Goal: Task Accomplishment & Management: Manage account settings

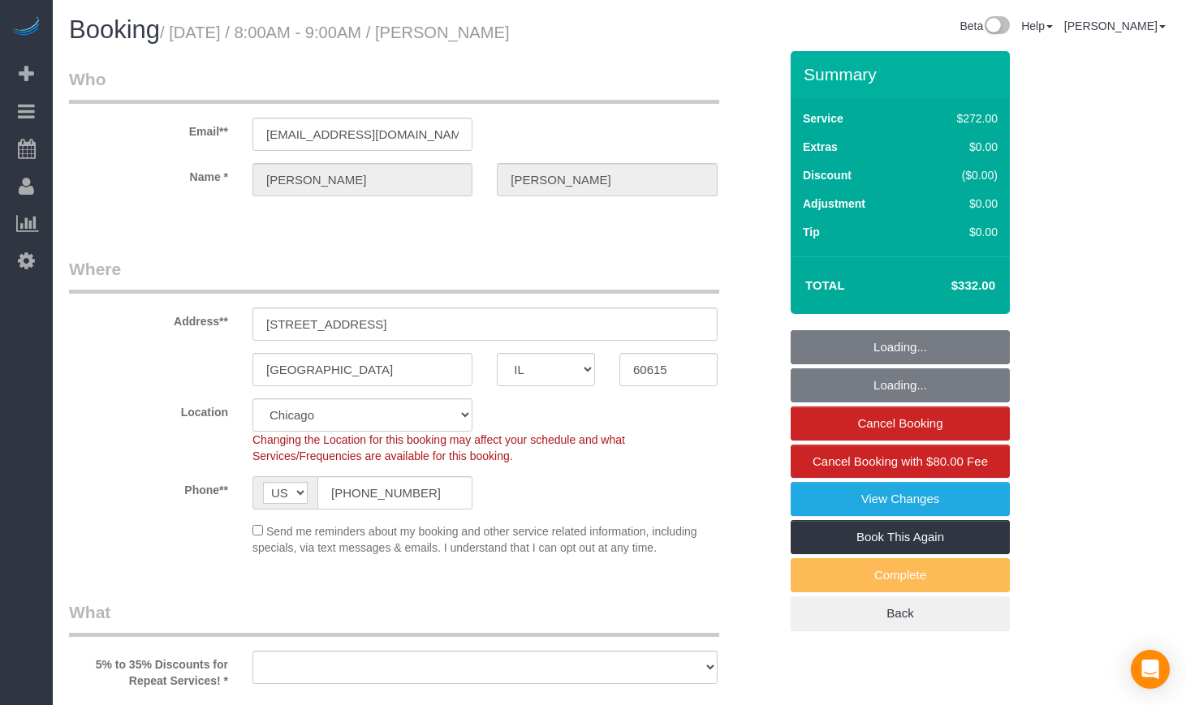
select select "IL"
select select "string:fspay-54309dbc-cb31-47e6-b361-0852335fc74a"
select select "number:1"
select select "number:66"
select select "number:139"
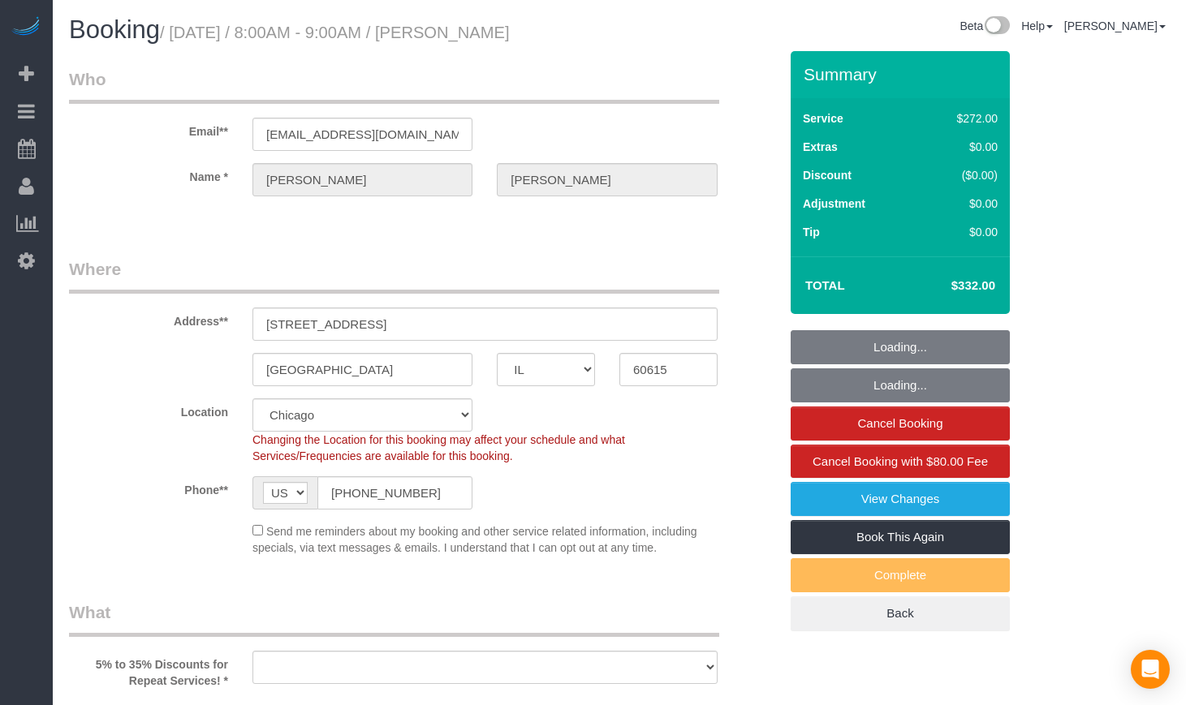
select select "number:106"
select select "object:958"
select select "513"
select select "3"
select select "spot1"
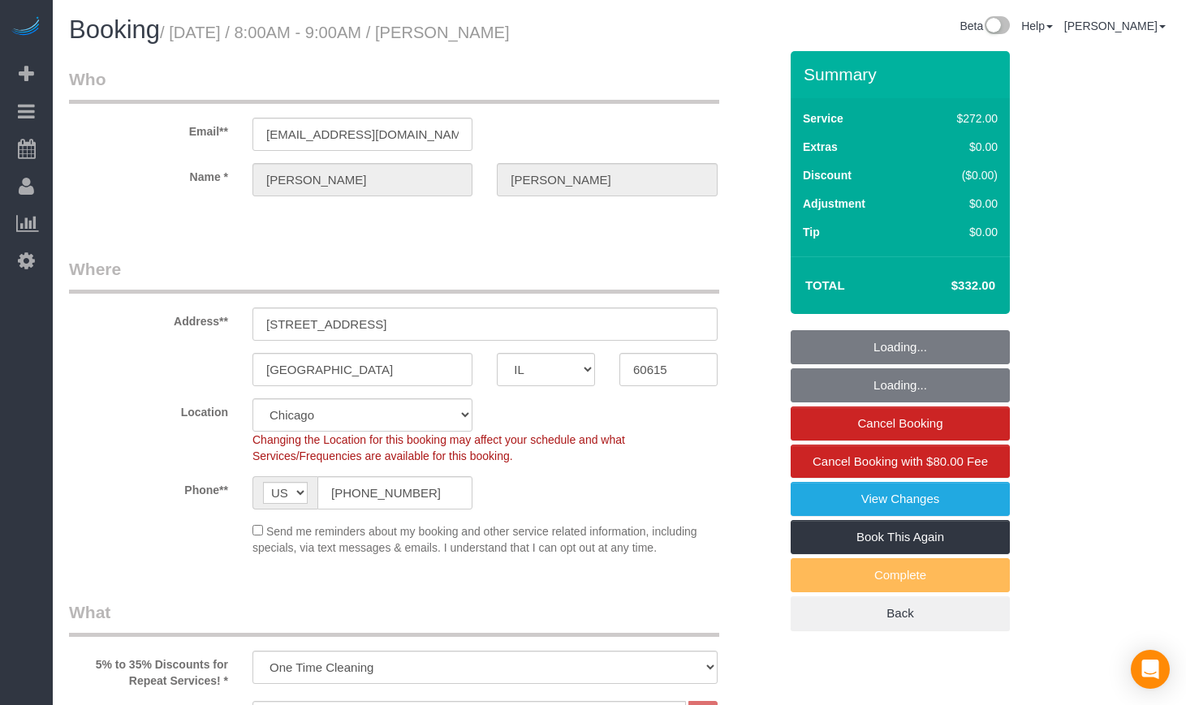
select select "3"
